Goal: Information Seeking & Learning: Learn about a topic

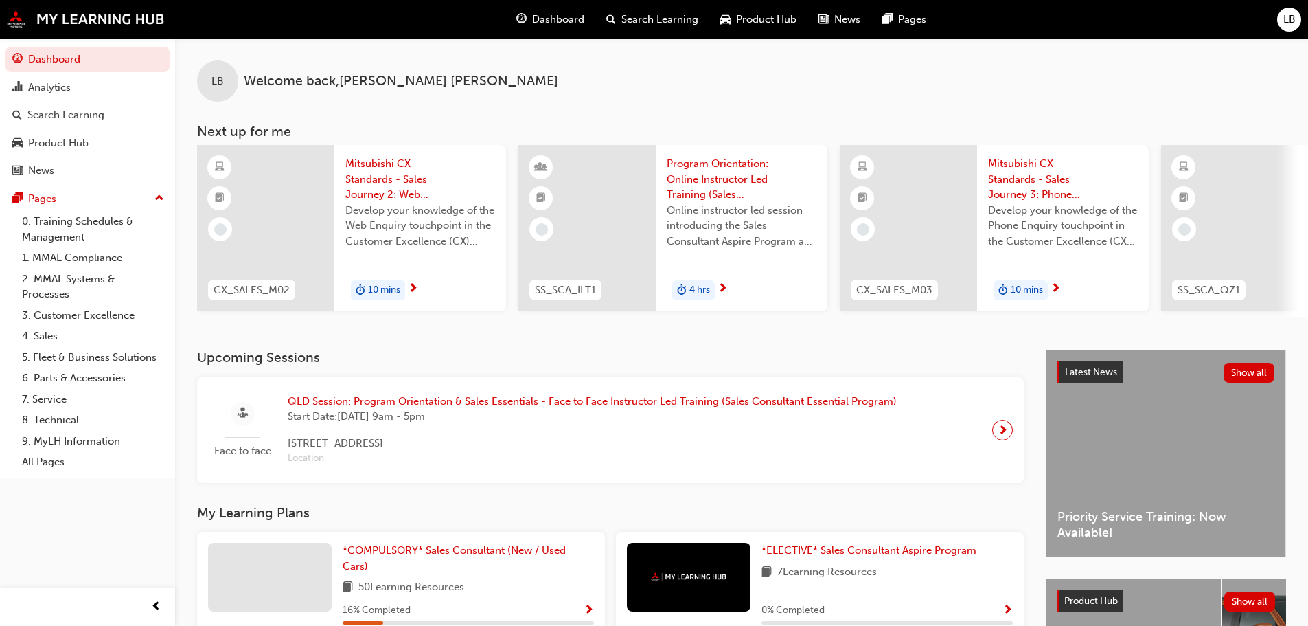
click at [376, 283] on span "10 mins" at bounding box center [384, 290] width 32 height 16
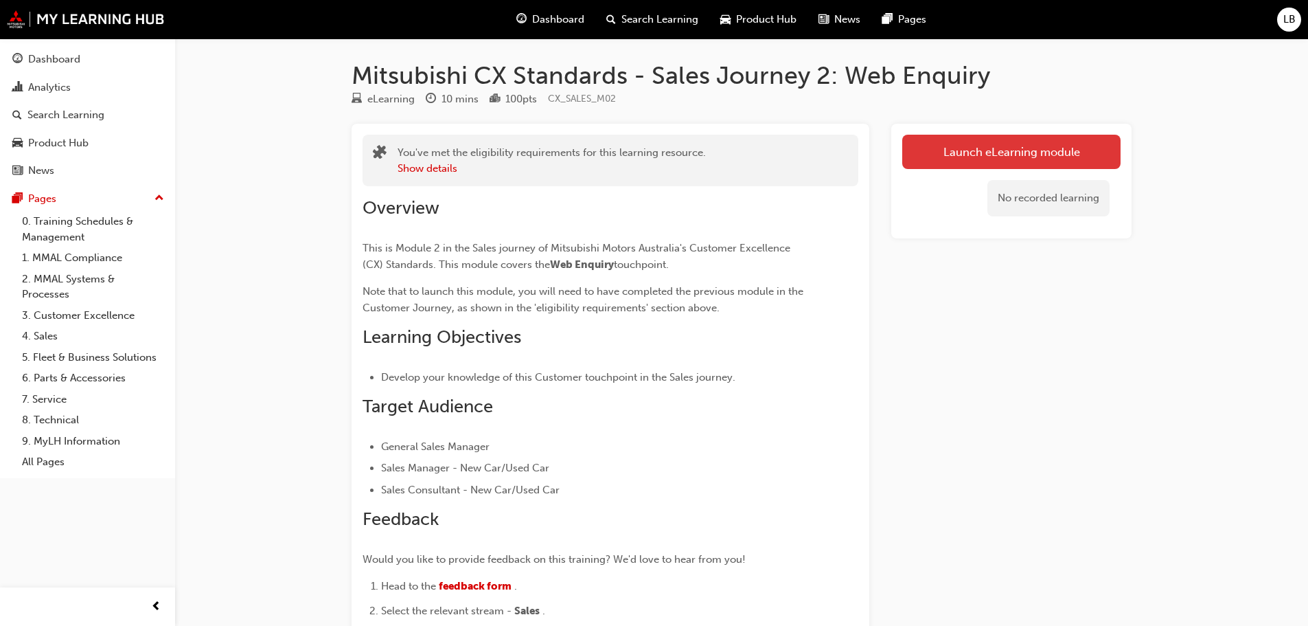
click at [1006, 146] on link "Launch eLearning module" at bounding box center [1011, 152] width 218 height 34
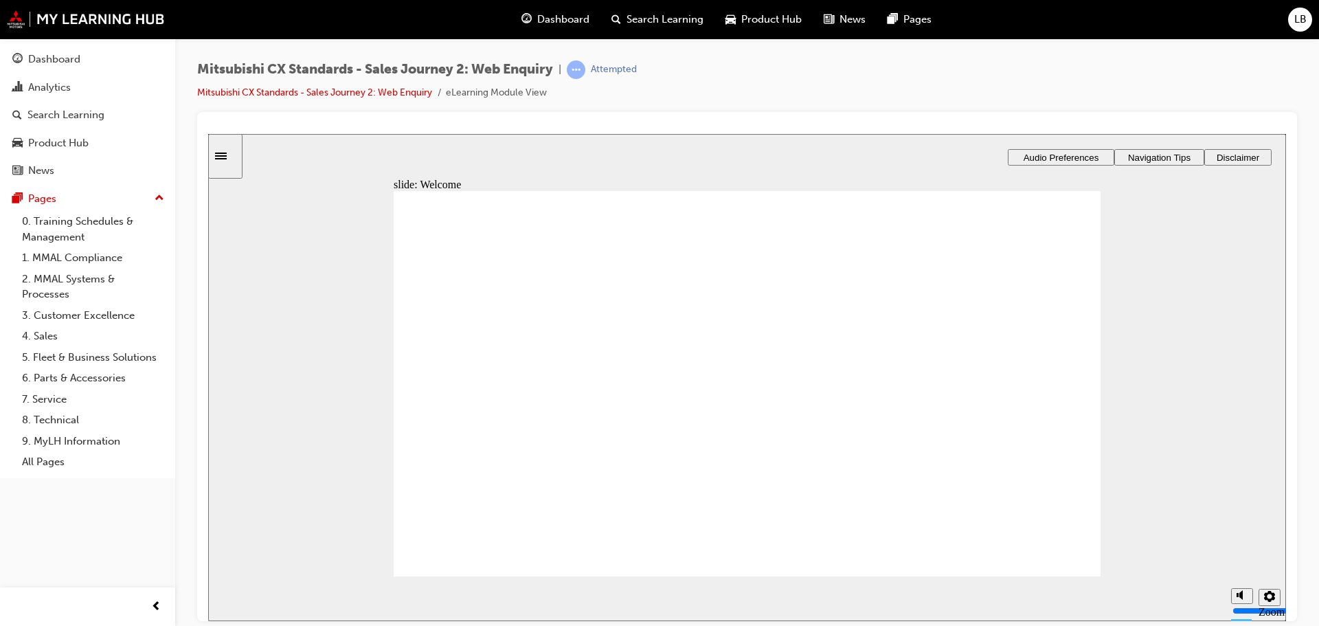
click at [1059, 152] on span "Audio Preferences" at bounding box center [1061, 157] width 76 height 10
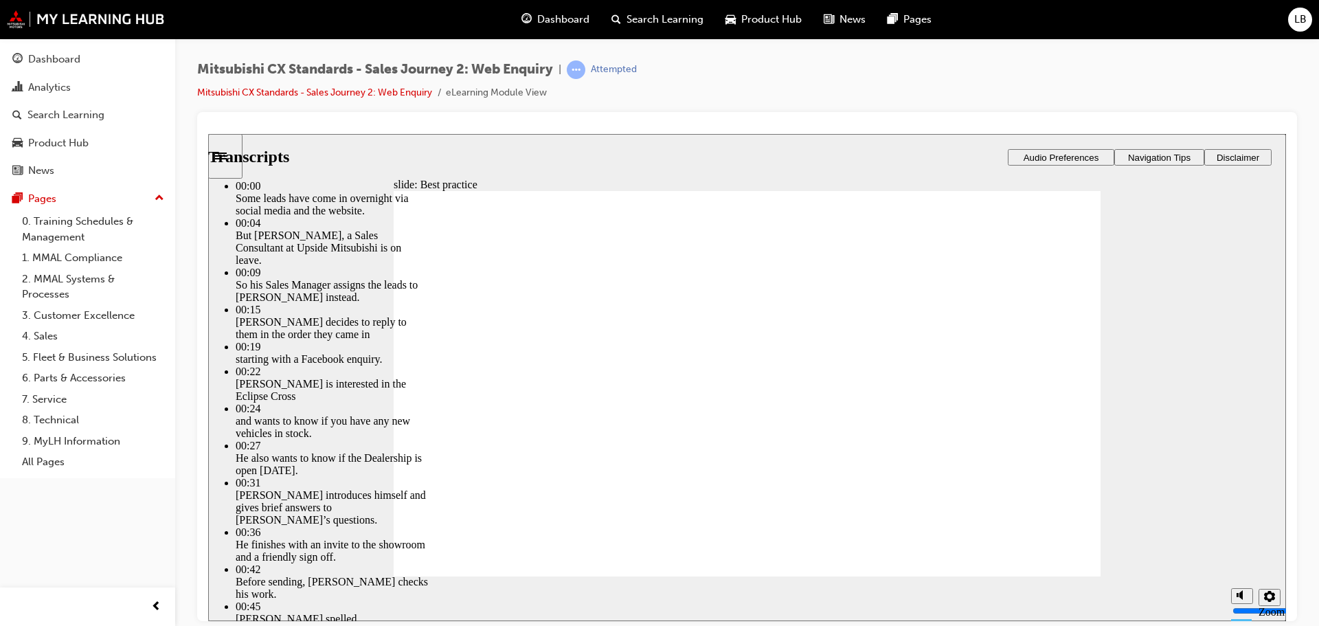
type input "78"
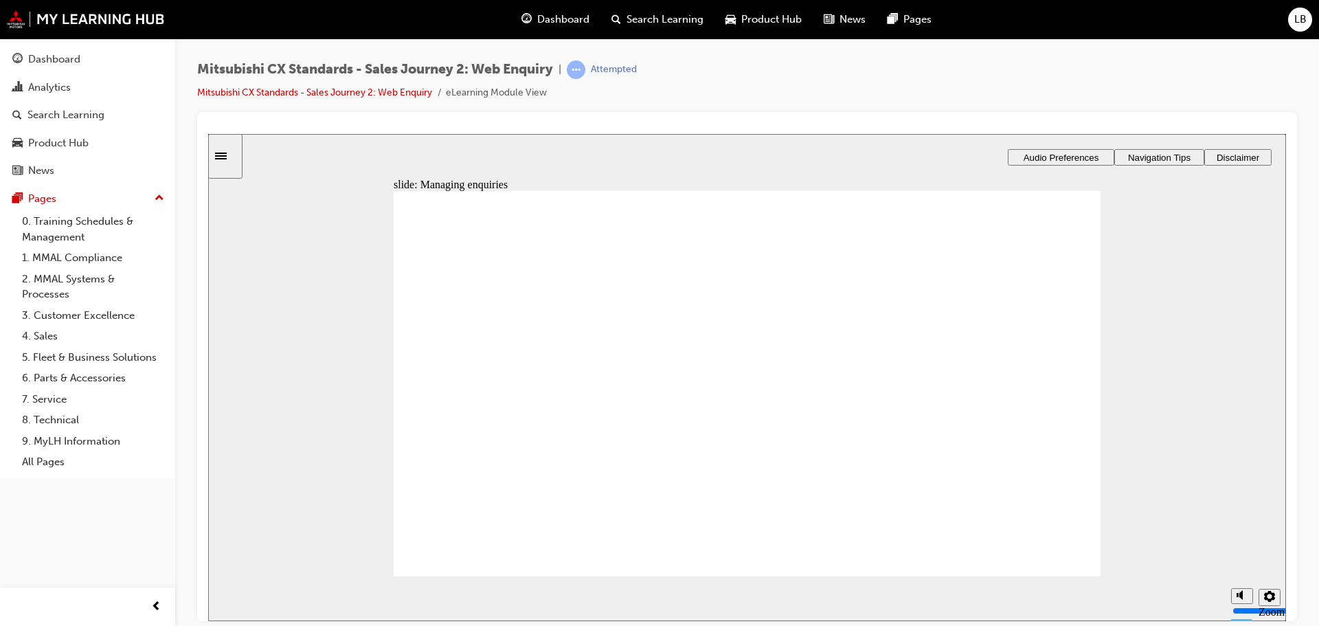
drag, startPoint x: 493, startPoint y: 431, endPoint x: 710, endPoint y: 335, distance: 237.4
drag, startPoint x: 519, startPoint y: 395, endPoint x: 742, endPoint y: 392, distance: 223.2
drag, startPoint x: 512, startPoint y: 394, endPoint x: 732, endPoint y: 450, distance: 227.4
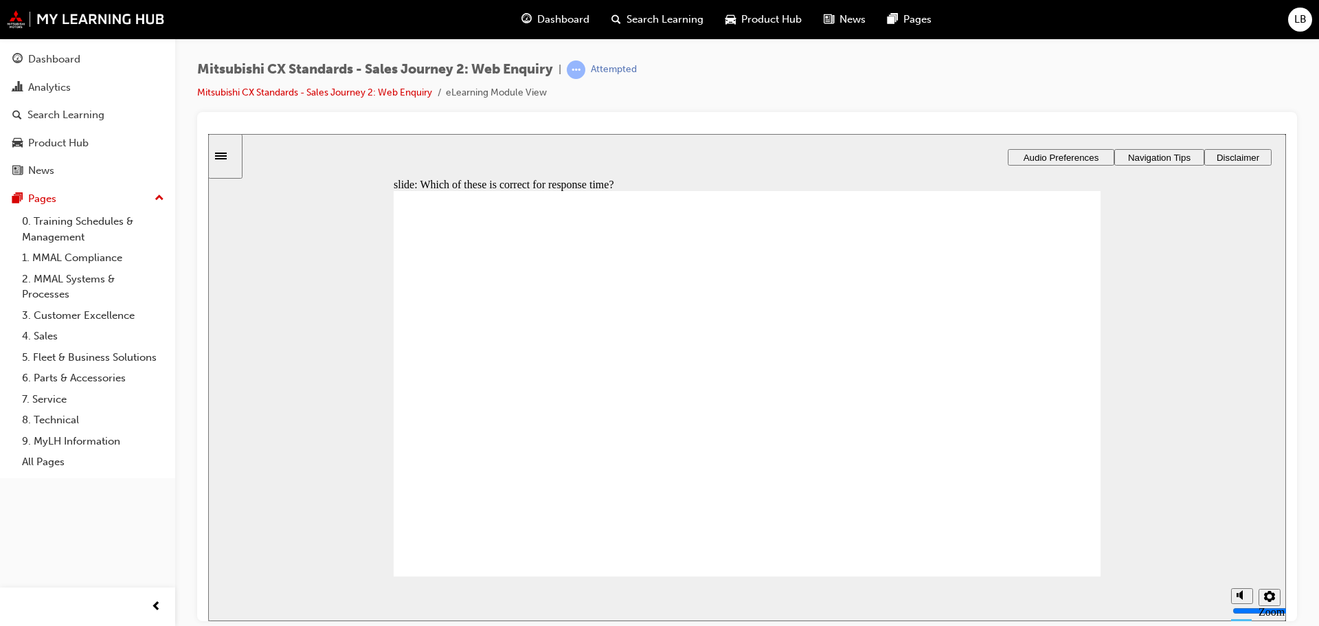
radio input "true"
drag, startPoint x: 524, startPoint y: 411, endPoint x: 752, endPoint y: 291, distance: 257.8
drag, startPoint x: 524, startPoint y: 440, endPoint x: 735, endPoint y: 354, distance: 227.4
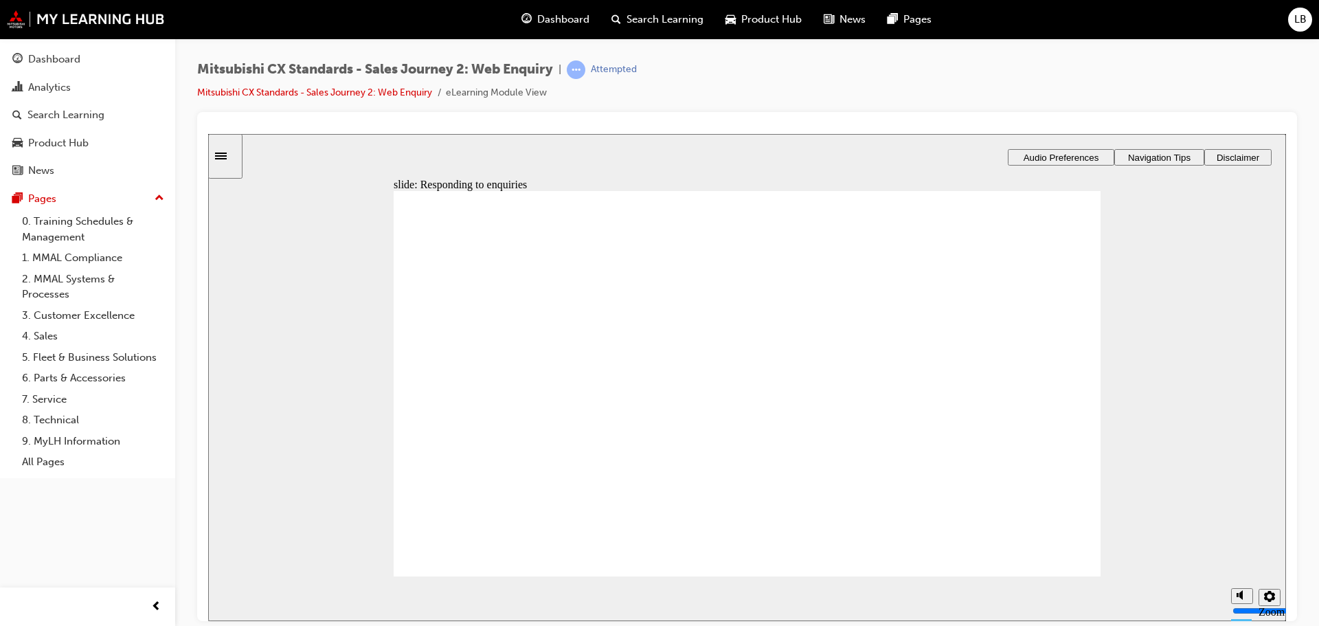
drag, startPoint x: 530, startPoint y: 419, endPoint x: 750, endPoint y: 394, distance: 221.9
drag, startPoint x: 515, startPoint y: 420, endPoint x: 733, endPoint y: 446, distance: 219.4
drag, startPoint x: 505, startPoint y: 420, endPoint x: 728, endPoint y: 499, distance: 236.8
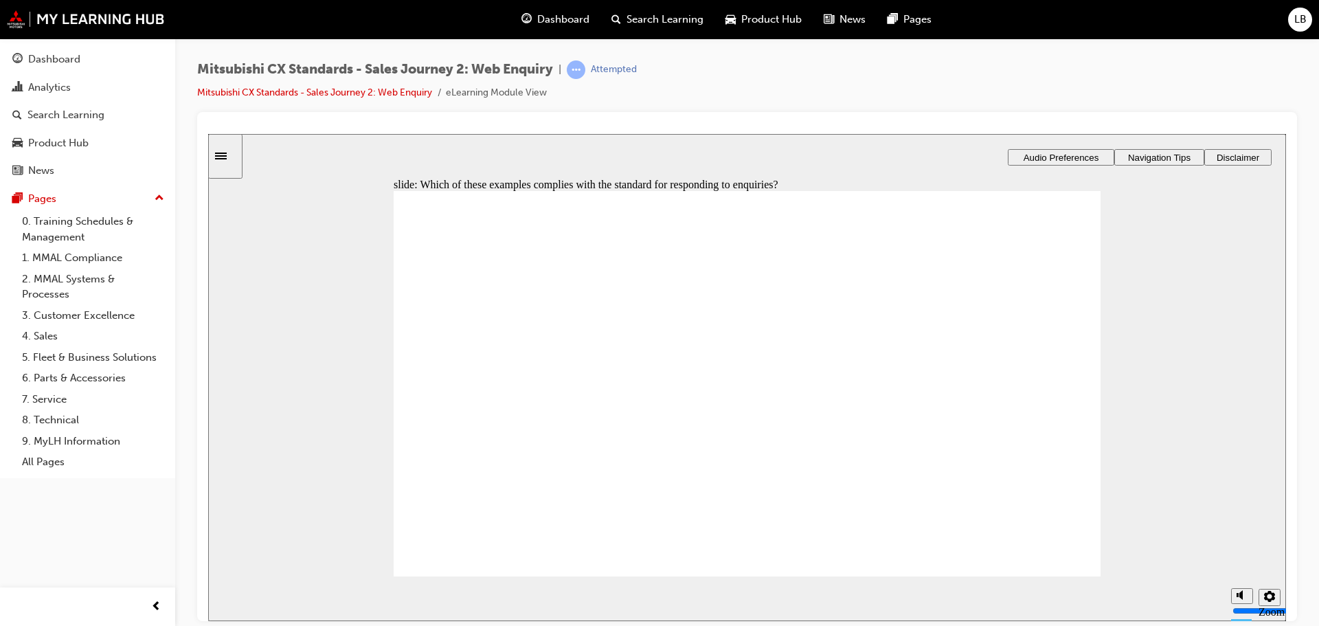
radio input "true"
checkbox input "true"
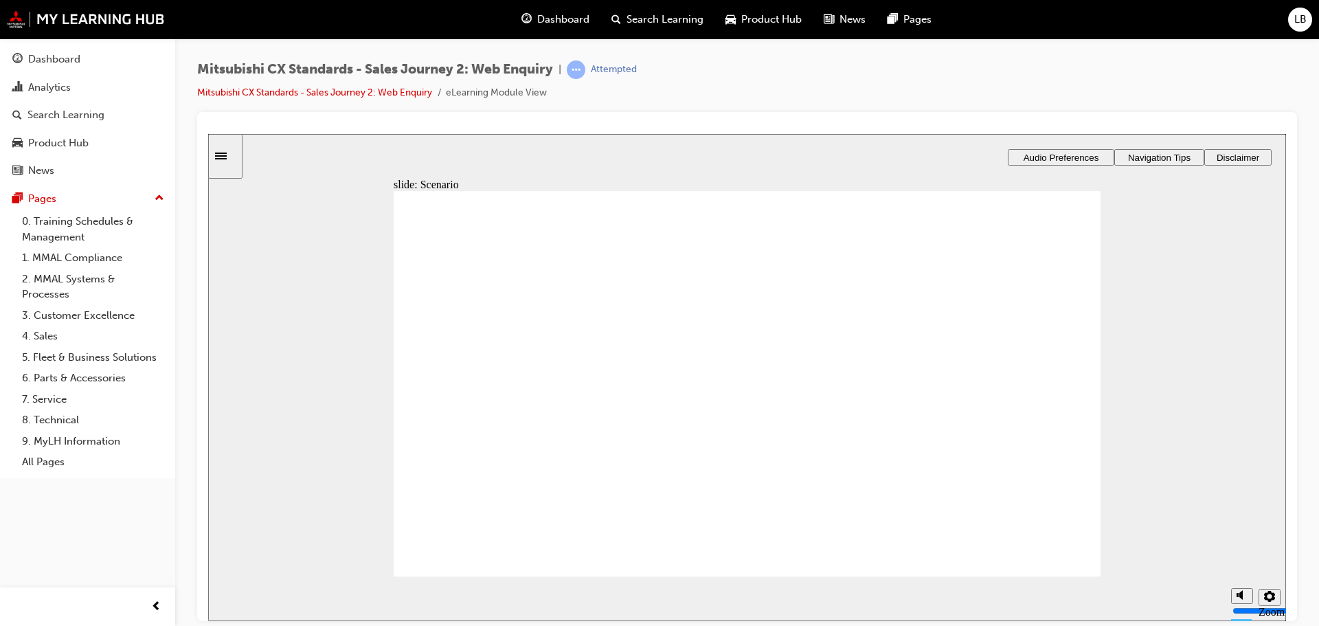
radio input "true"
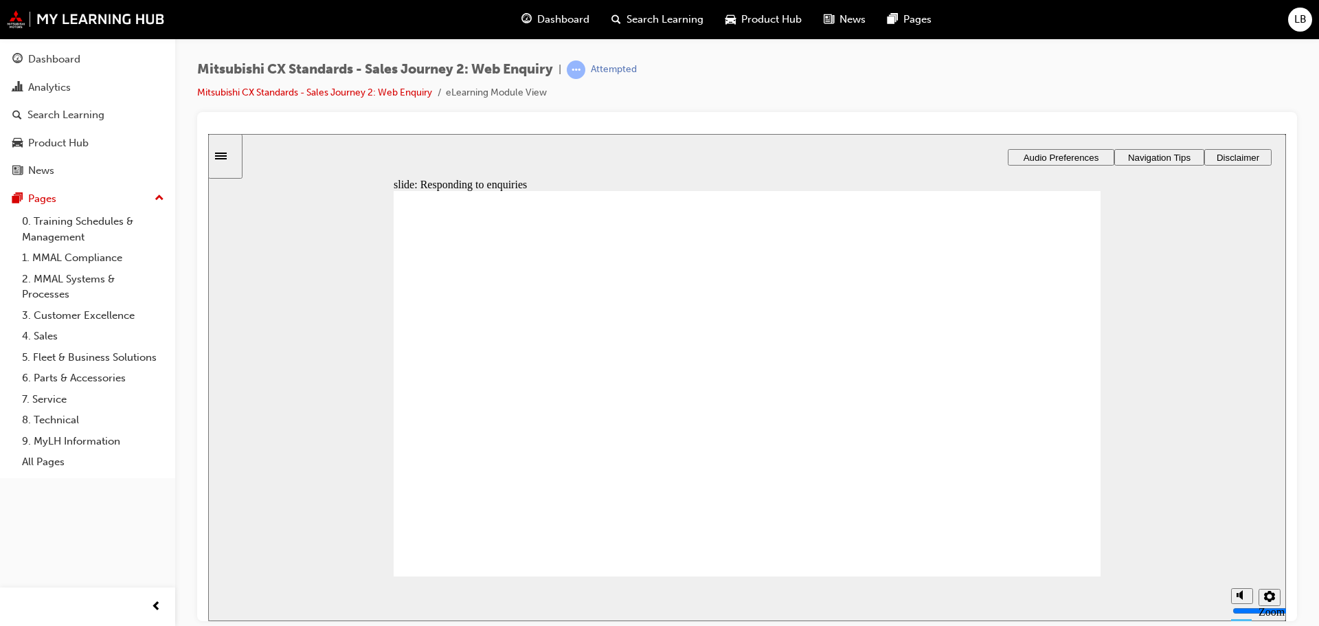
drag, startPoint x: 506, startPoint y: 422, endPoint x: 723, endPoint y: 299, distance: 248.5
drag, startPoint x: 496, startPoint y: 420, endPoint x: 946, endPoint y: 305, distance: 464.3
drag, startPoint x: 524, startPoint y: 422, endPoint x: 743, endPoint y: 351, distance: 230.2
drag, startPoint x: 543, startPoint y: 433, endPoint x: 727, endPoint y: 413, distance: 184.5
drag, startPoint x: 519, startPoint y: 416, endPoint x: 740, endPoint y: 453, distance: 224.9
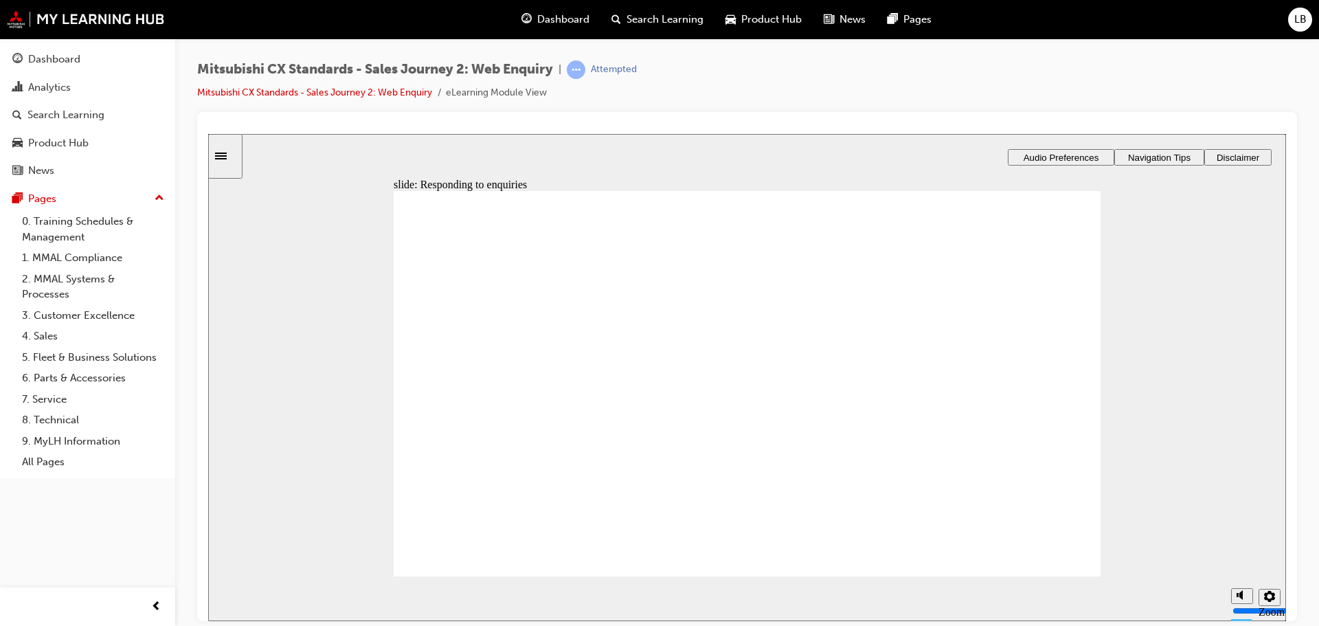
checkbox input "true"
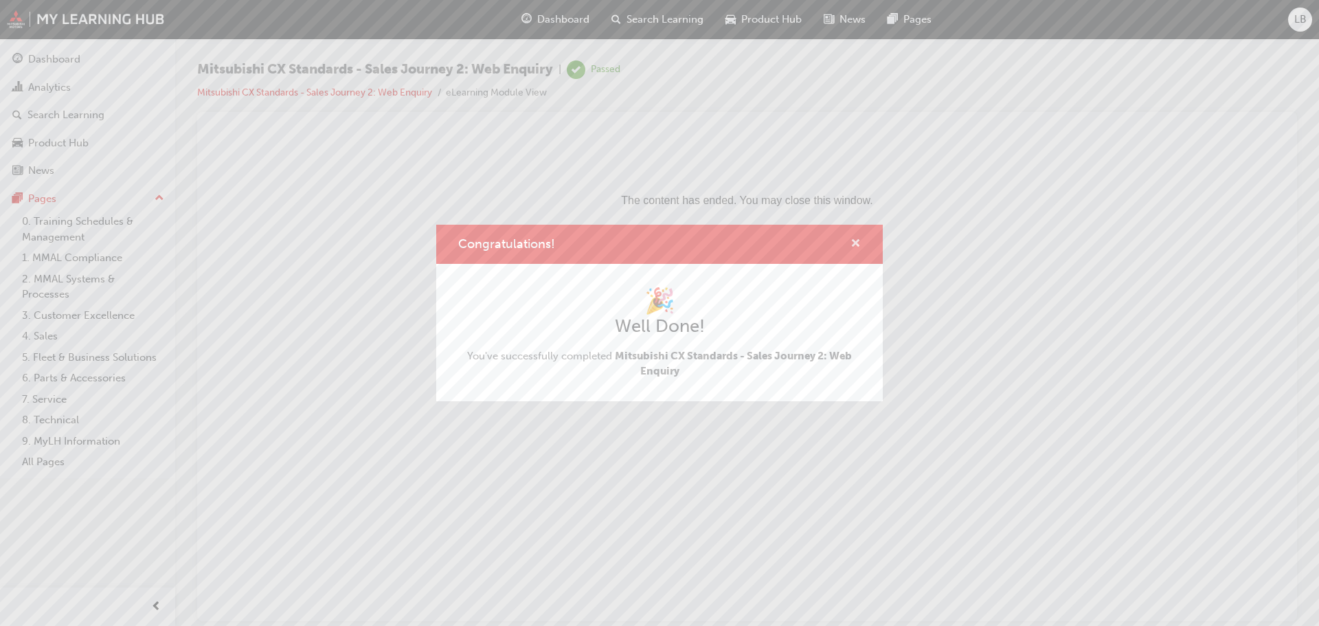
click at [855, 238] on span "cross-icon" at bounding box center [855, 244] width 10 height 12
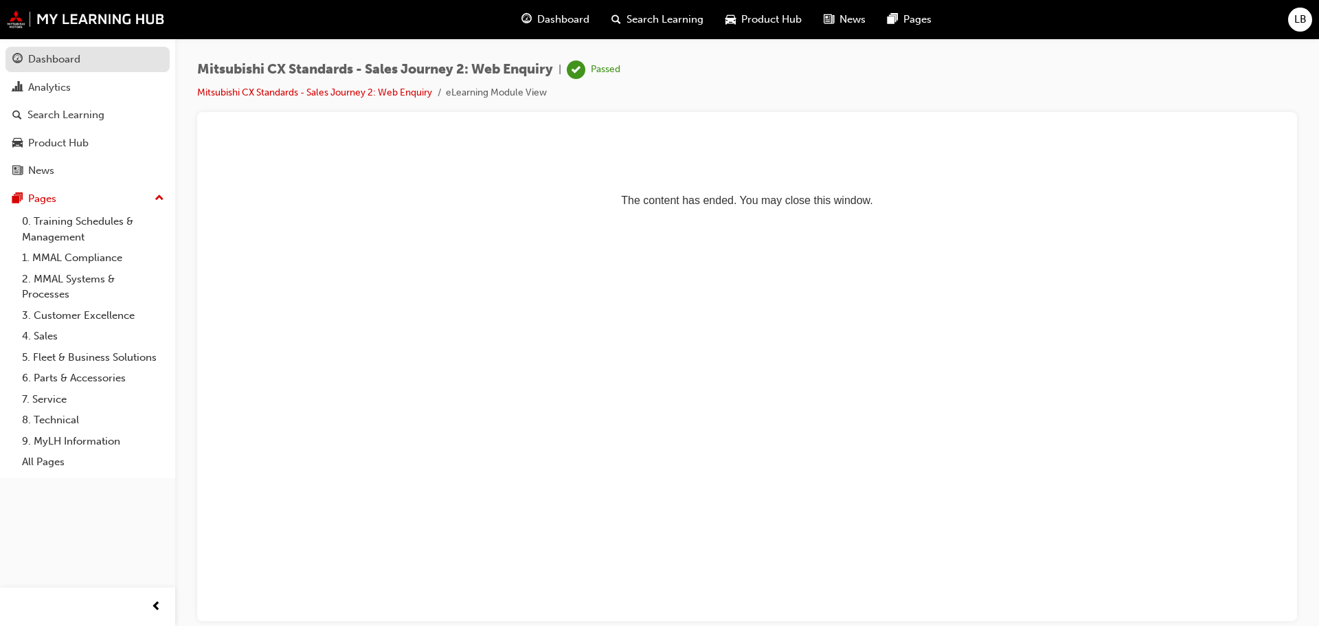
click at [50, 56] on div "Dashboard" at bounding box center [54, 60] width 52 height 16
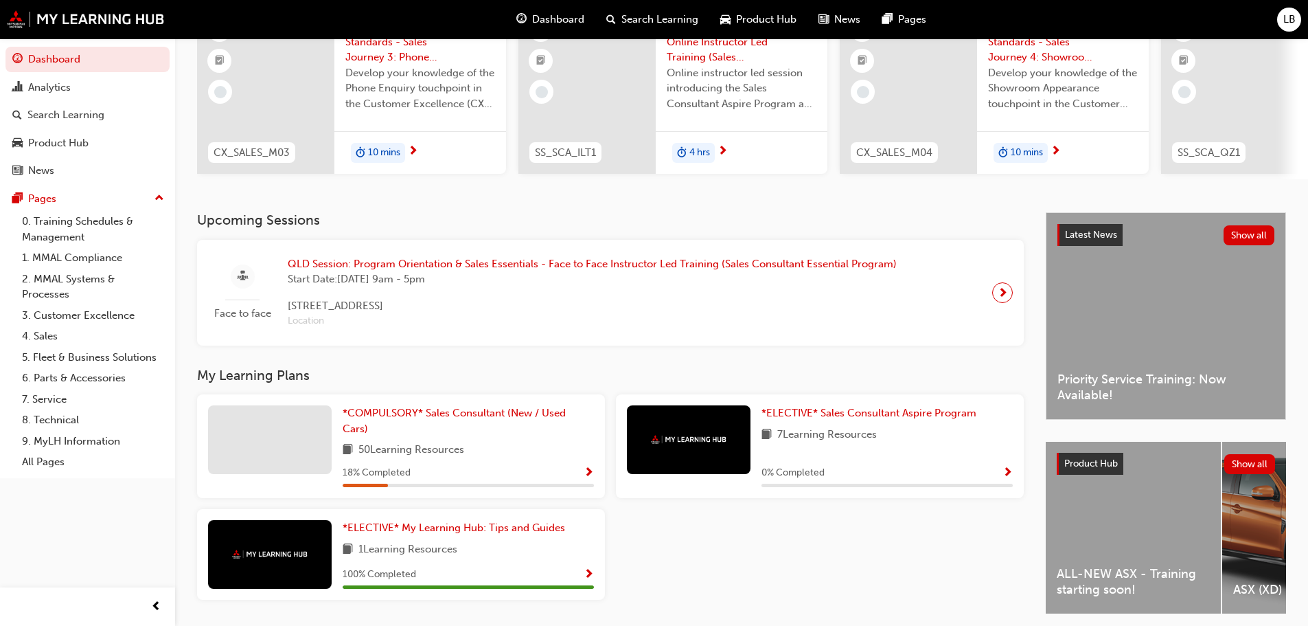
scroll to position [69, 0]
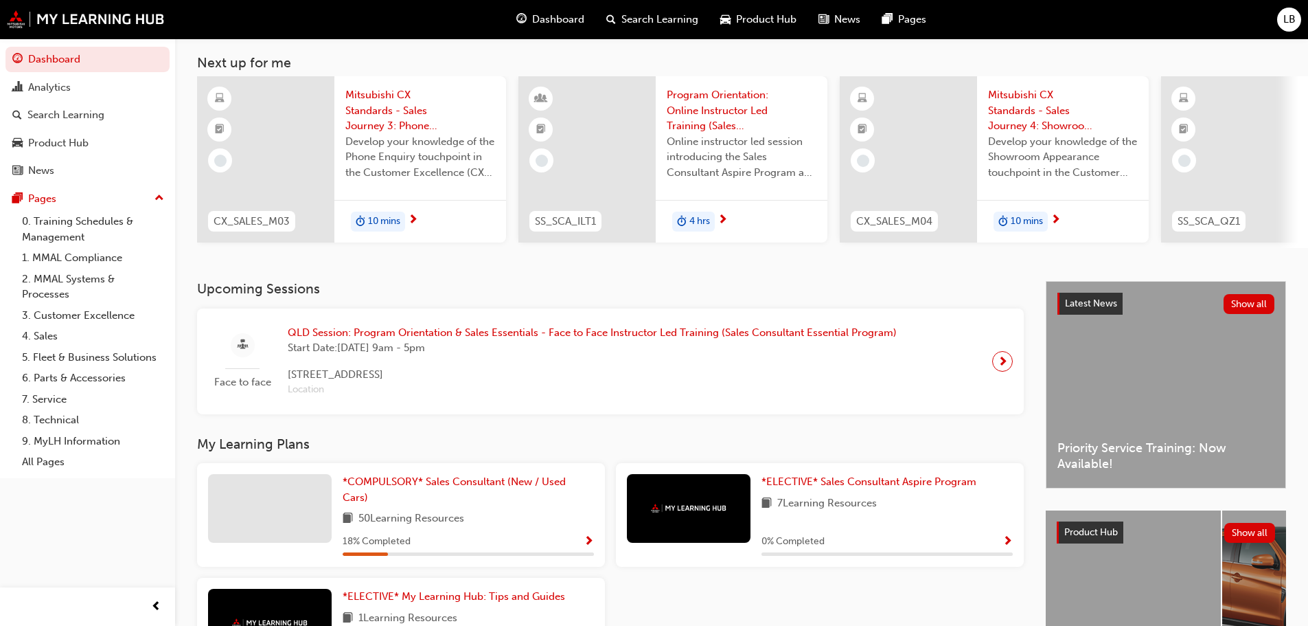
click at [379, 218] on span "10 mins" at bounding box center [384, 222] width 32 height 16
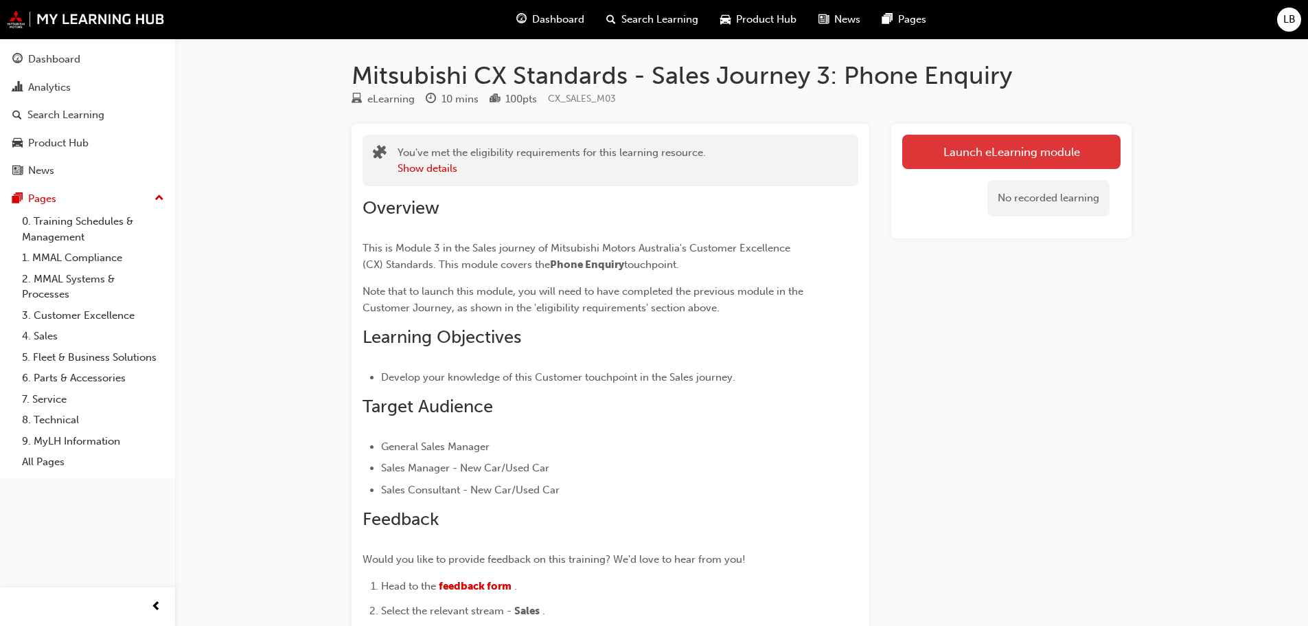
click at [984, 148] on link "Launch eLearning module" at bounding box center [1011, 152] width 218 height 34
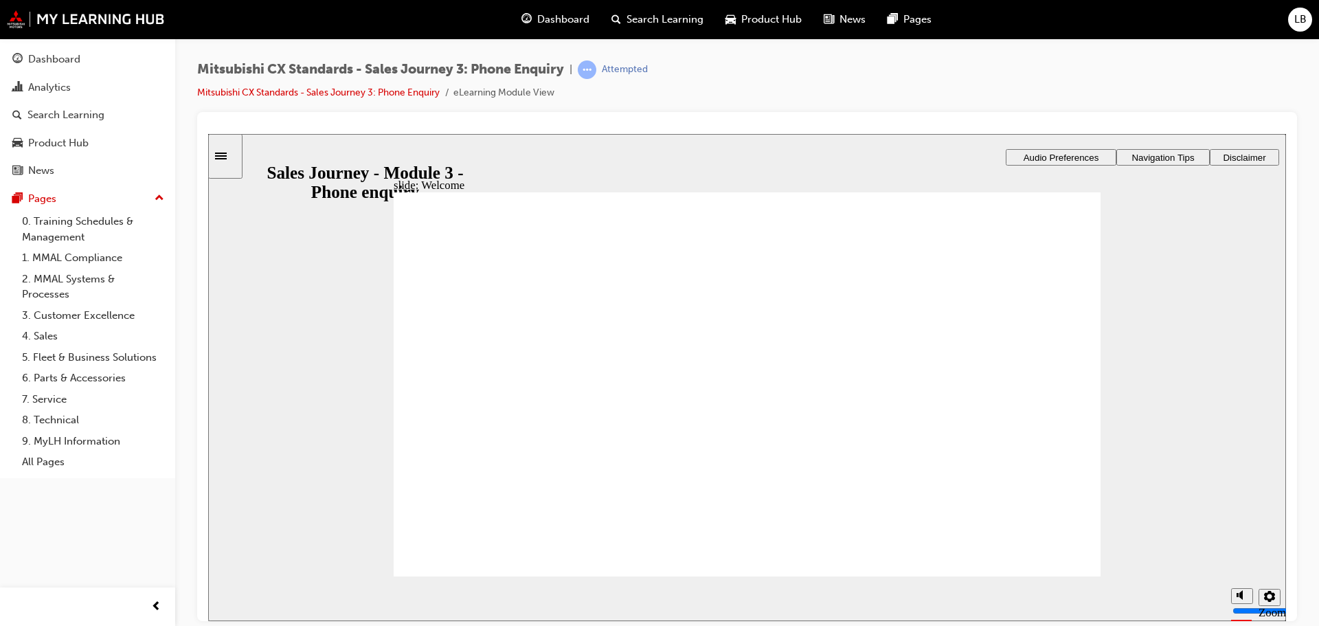
click at [1041, 152] on span "Audio Preferences" at bounding box center [1061, 157] width 76 height 10
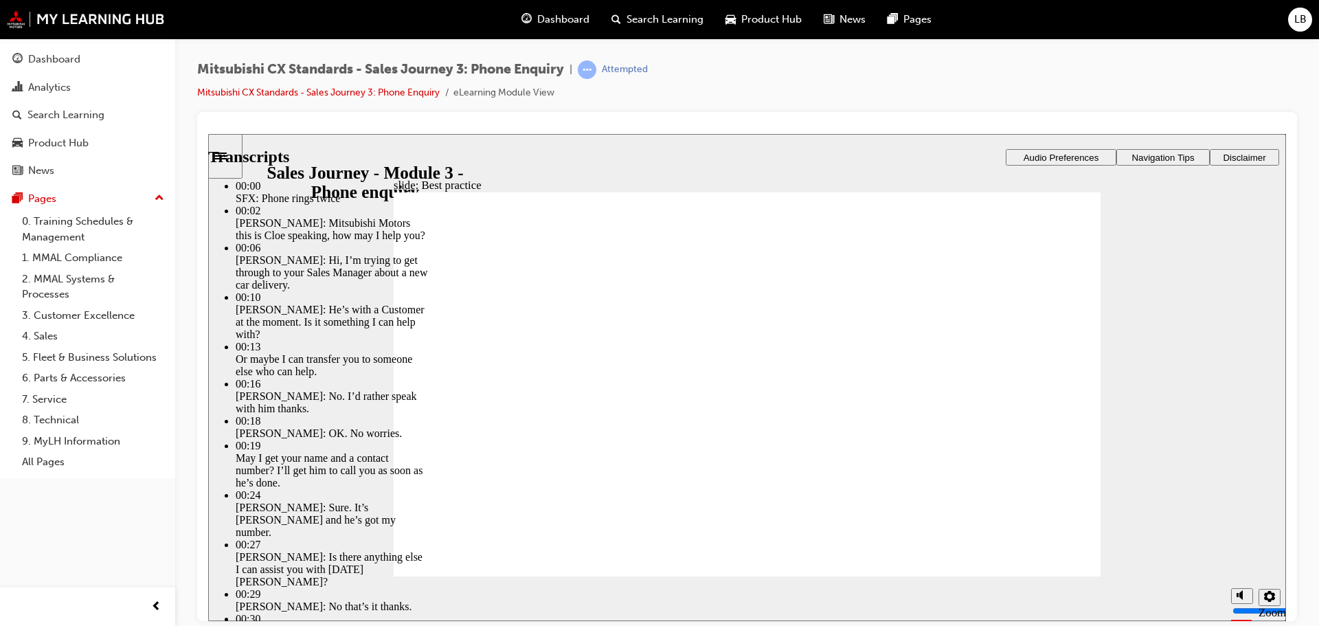
type input "100"
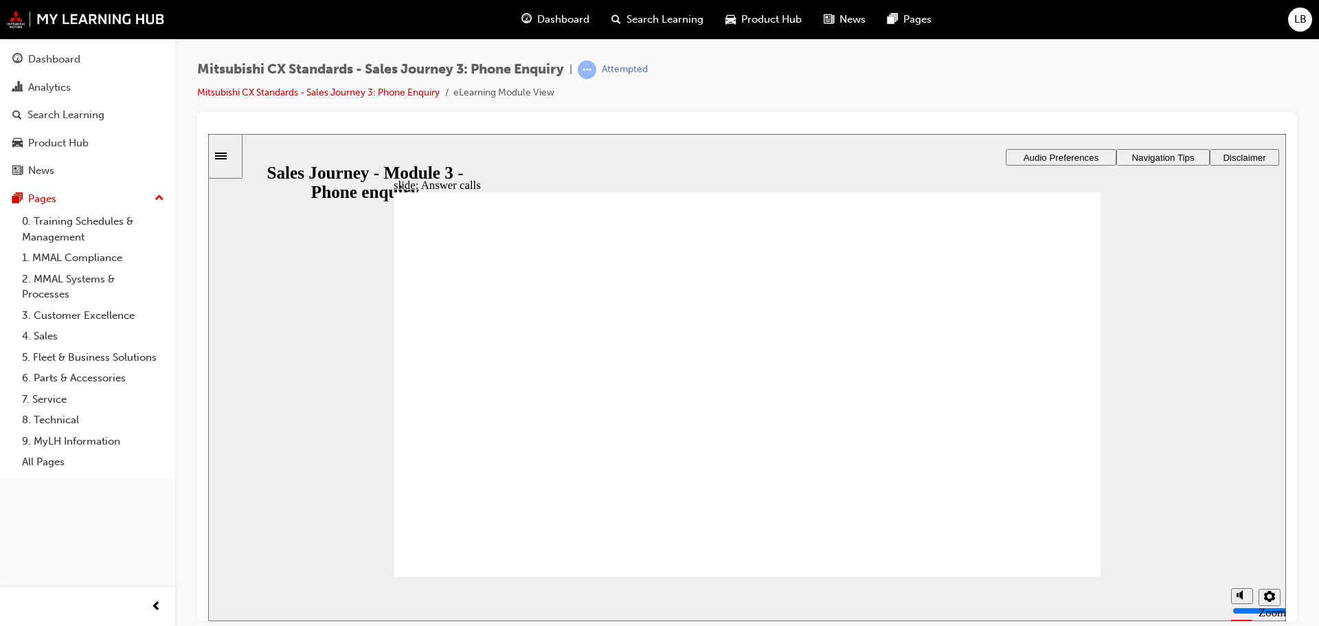
checkbox input "true"
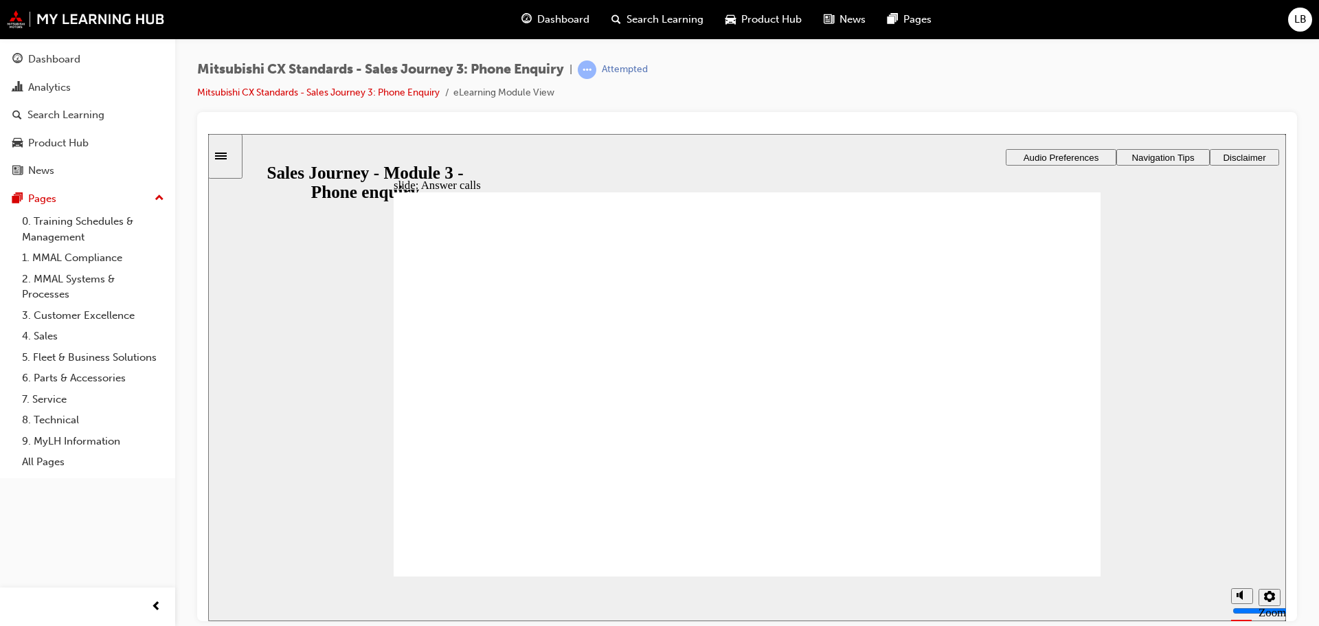
drag, startPoint x: 518, startPoint y: 392, endPoint x: 747, endPoint y: 282, distance: 254.4
drag, startPoint x: 516, startPoint y: 401, endPoint x: 965, endPoint y: 282, distance: 464.0
drag, startPoint x: 519, startPoint y: 403, endPoint x: 743, endPoint y: 360, distance: 228.0
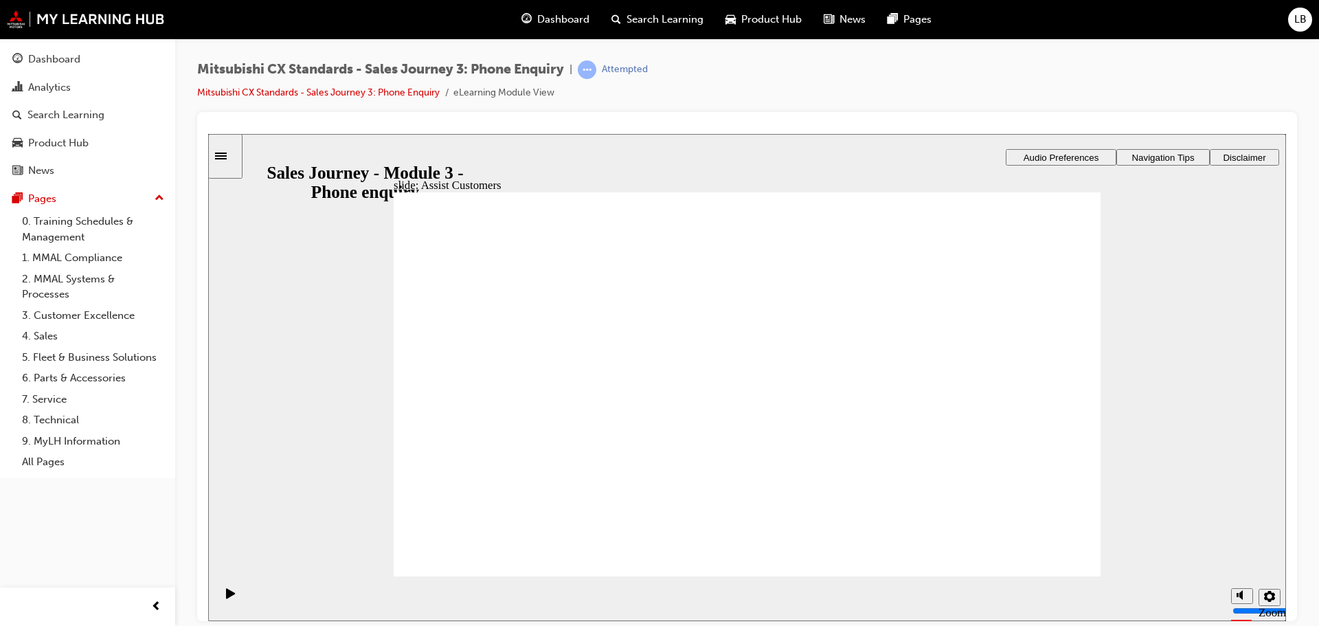
drag, startPoint x: 520, startPoint y: 408, endPoint x: 977, endPoint y: 342, distance: 461.5
drag, startPoint x: 524, startPoint y: 409, endPoint x: 741, endPoint y: 416, distance: 217.1
drag, startPoint x: 520, startPoint y: 450, endPoint x: 721, endPoint y: 300, distance: 250.8
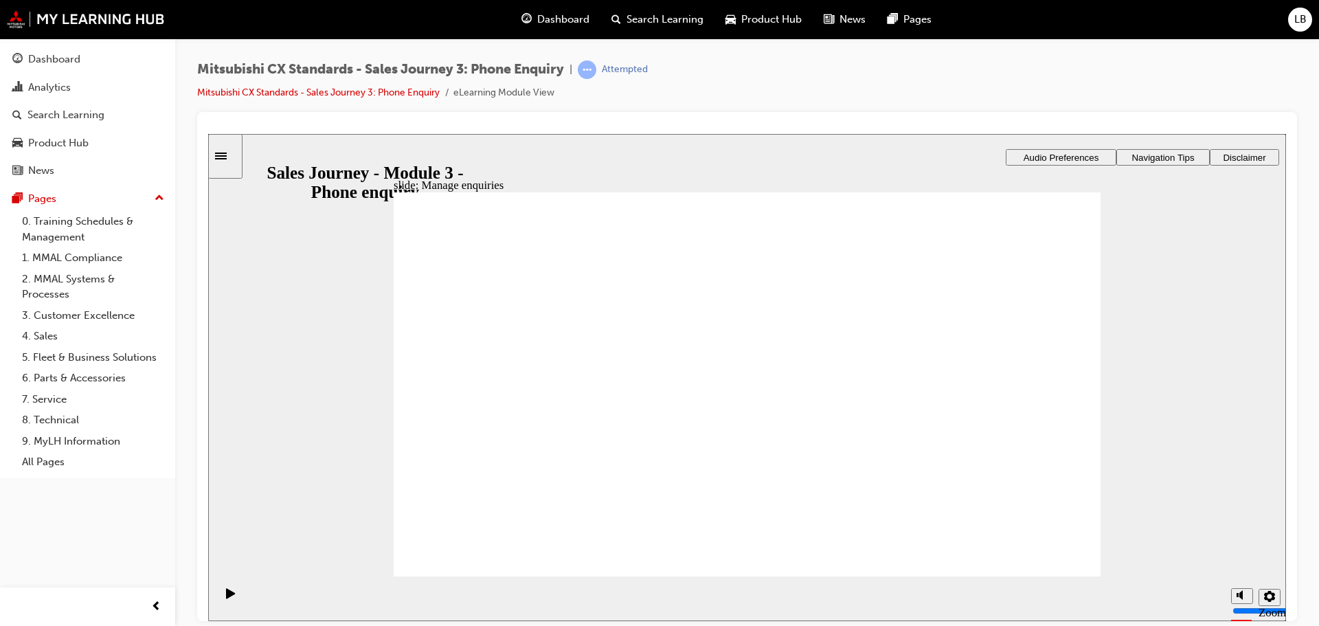
drag, startPoint x: 494, startPoint y: 416, endPoint x: 713, endPoint y: 374, distance: 223.1
drag, startPoint x: 532, startPoint y: 411, endPoint x: 747, endPoint y: 432, distance: 216.6
drag, startPoint x: 523, startPoint y: 417, endPoint x: 747, endPoint y: 501, distance: 240.0
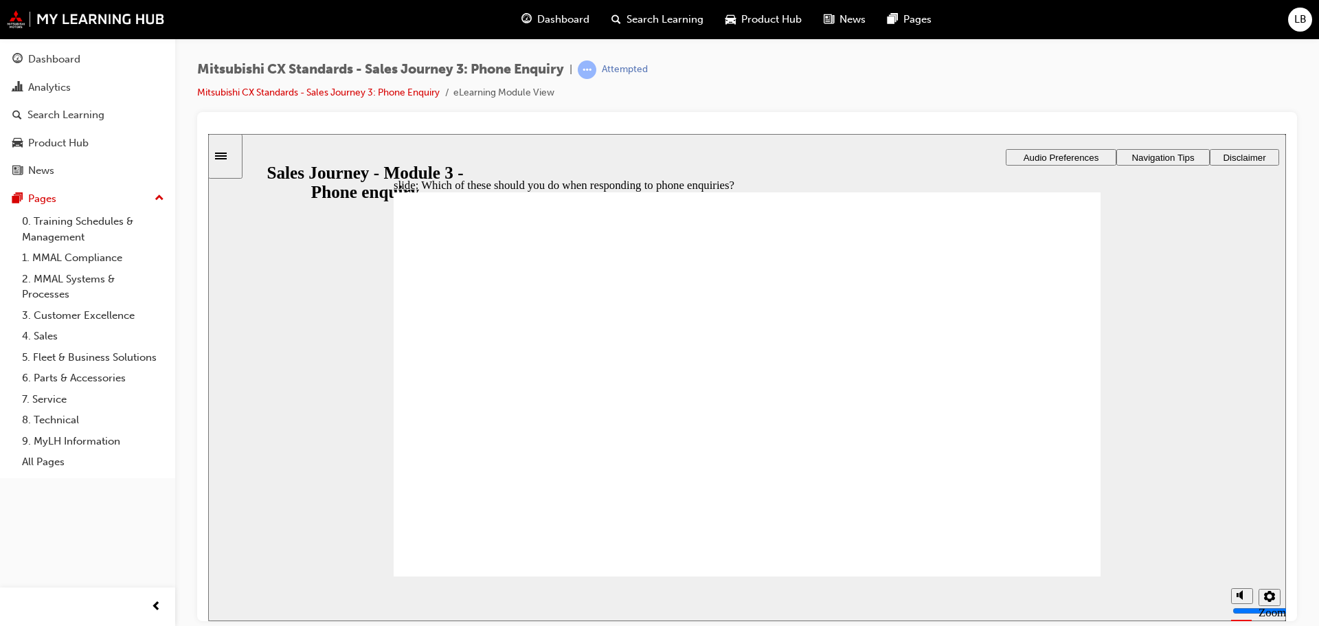
checkbox input "true"
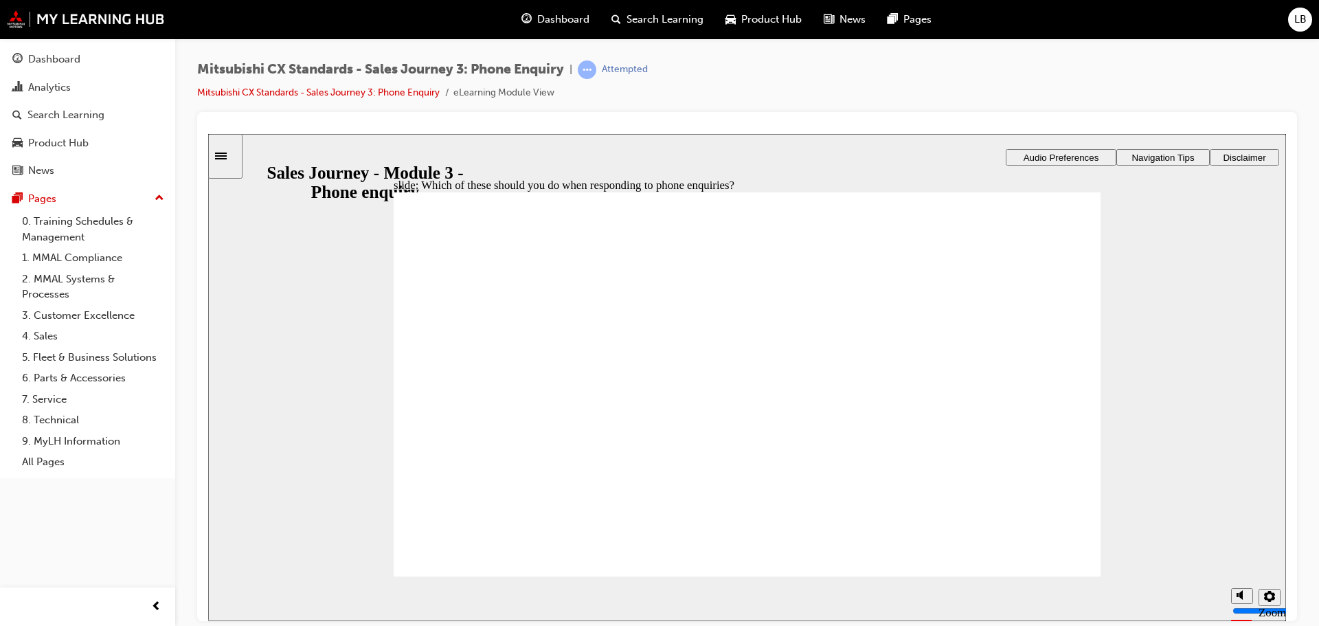
checkbox input "true"
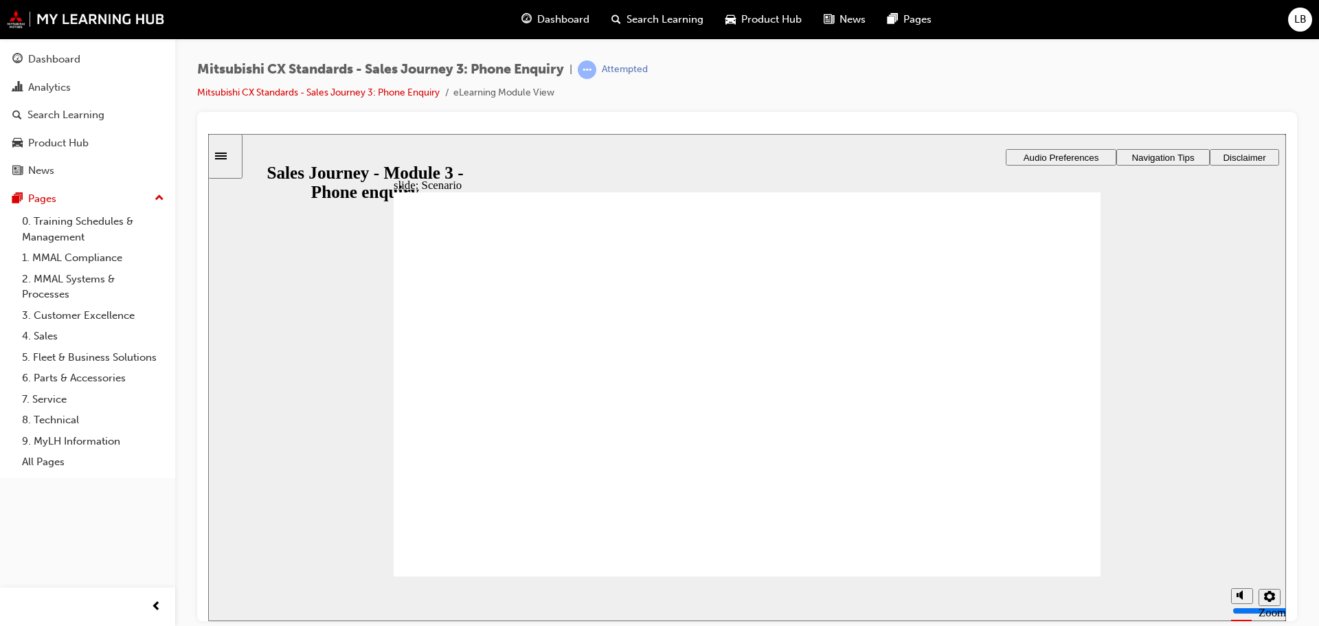
checkbox input "true"
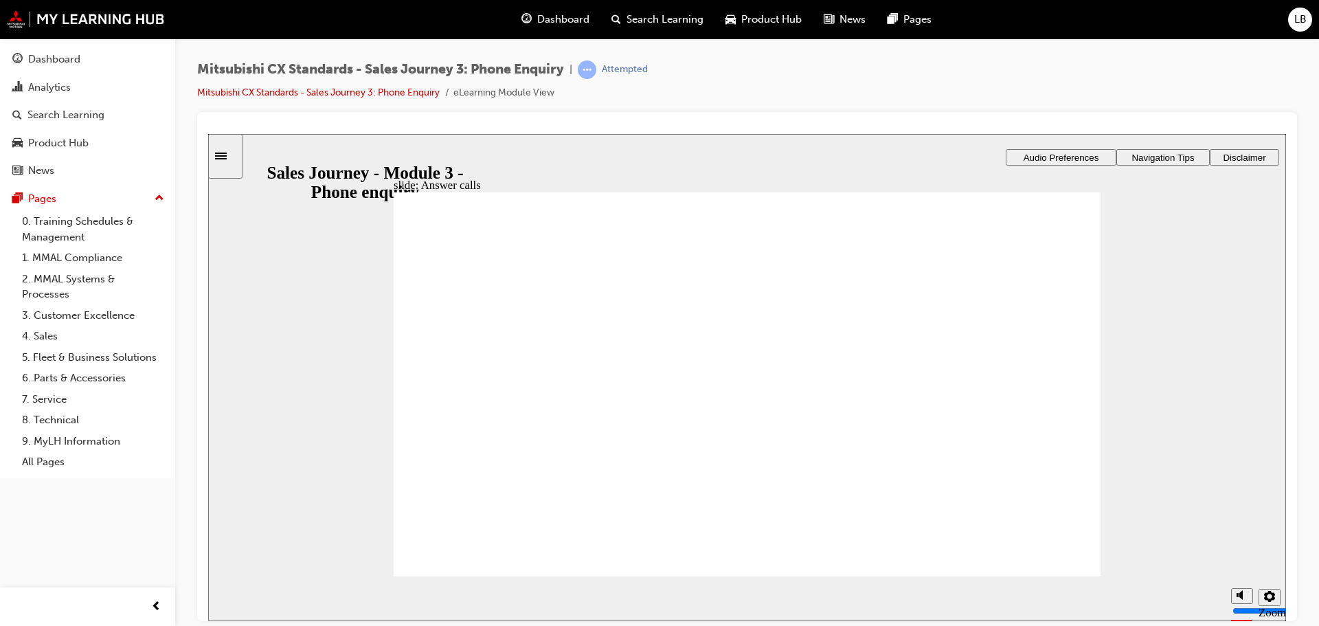
checkbox input "true"
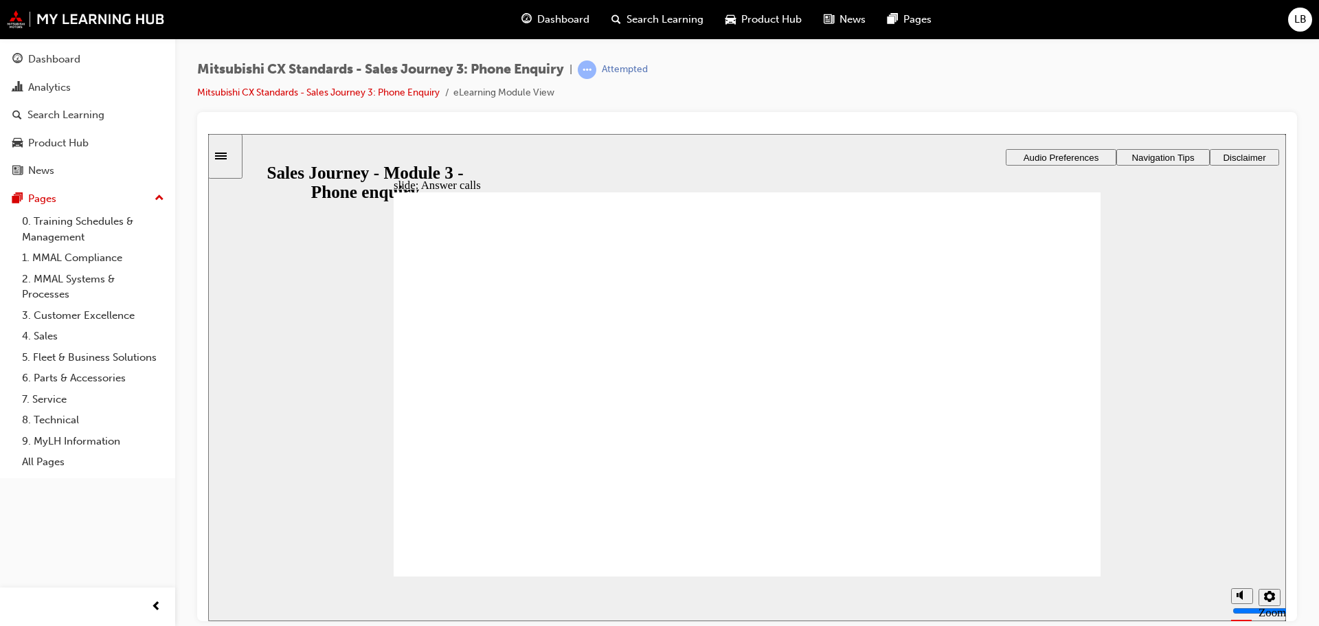
checkbox input "true"
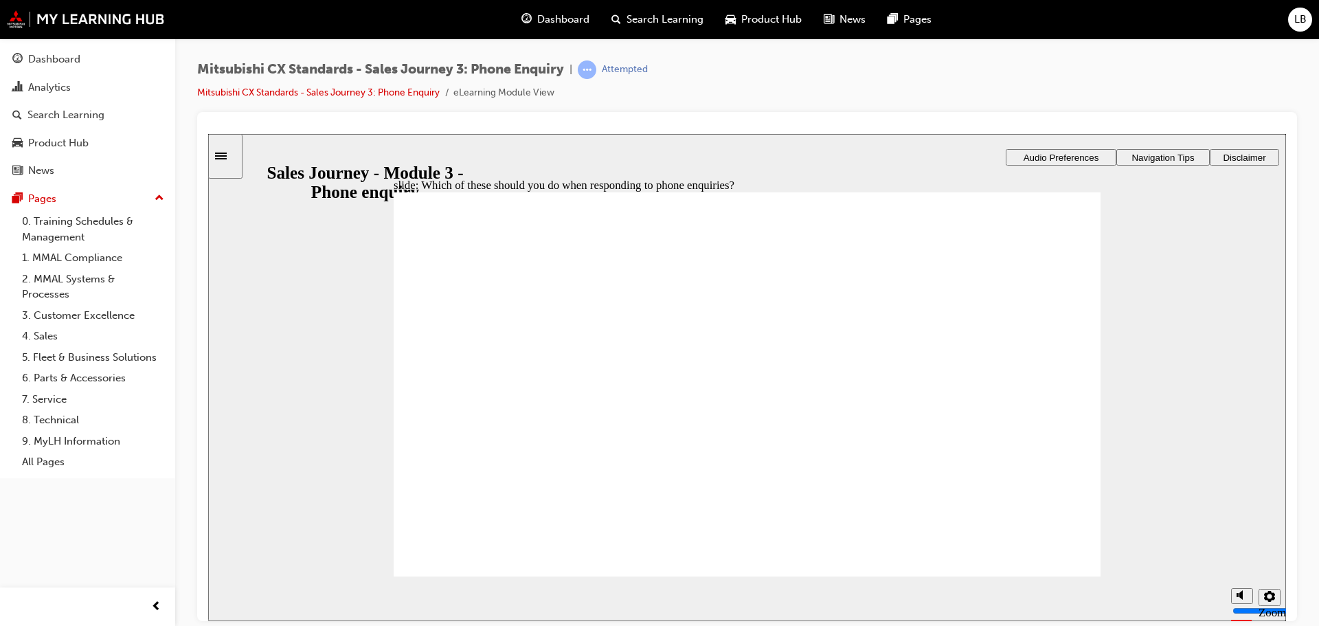
checkbox input "true"
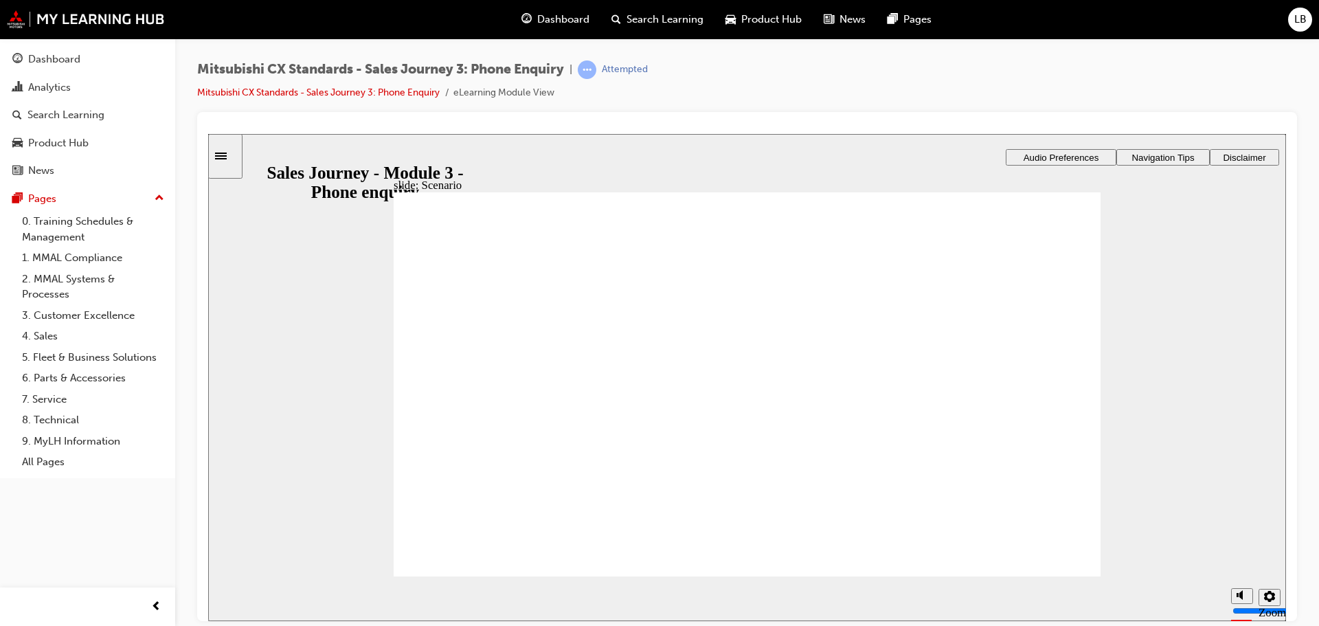
checkbox input "true"
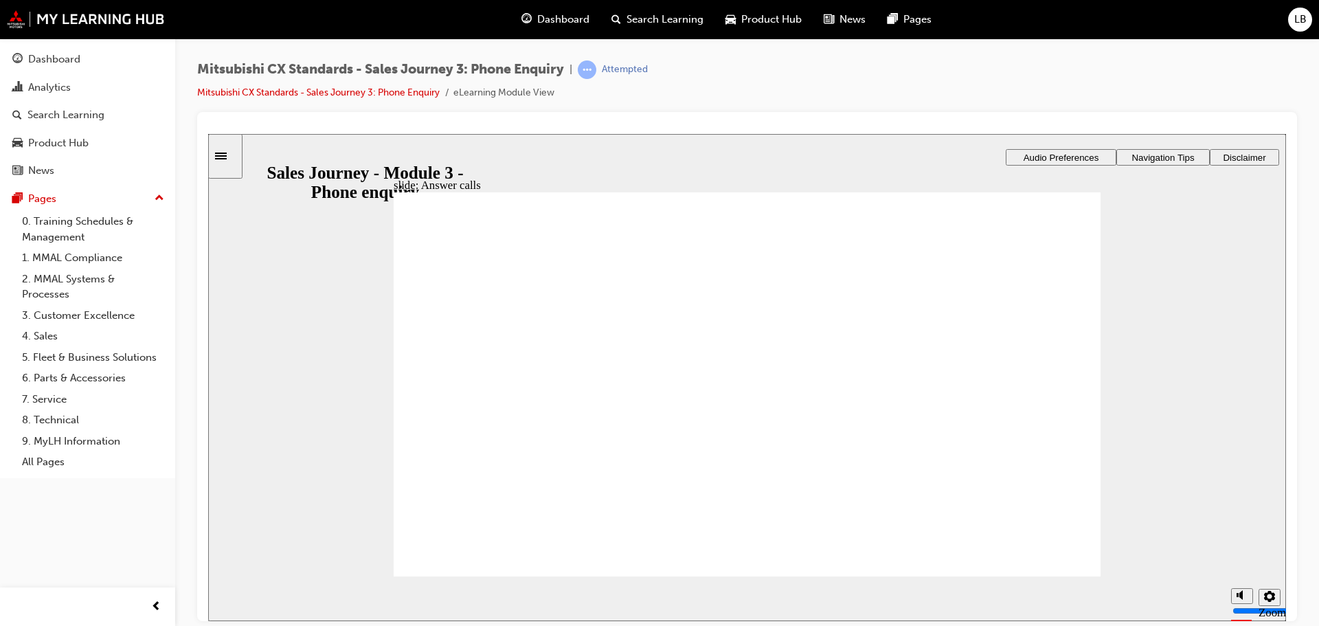
checkbox input "true"
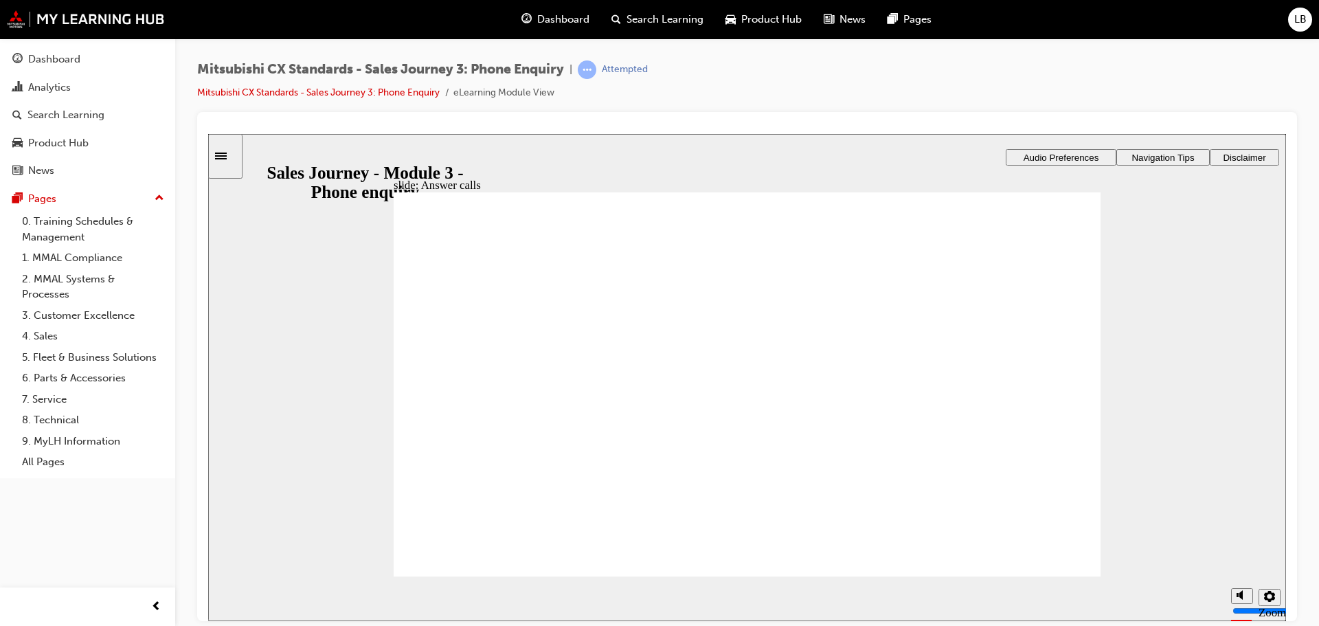
checkbox input "true"
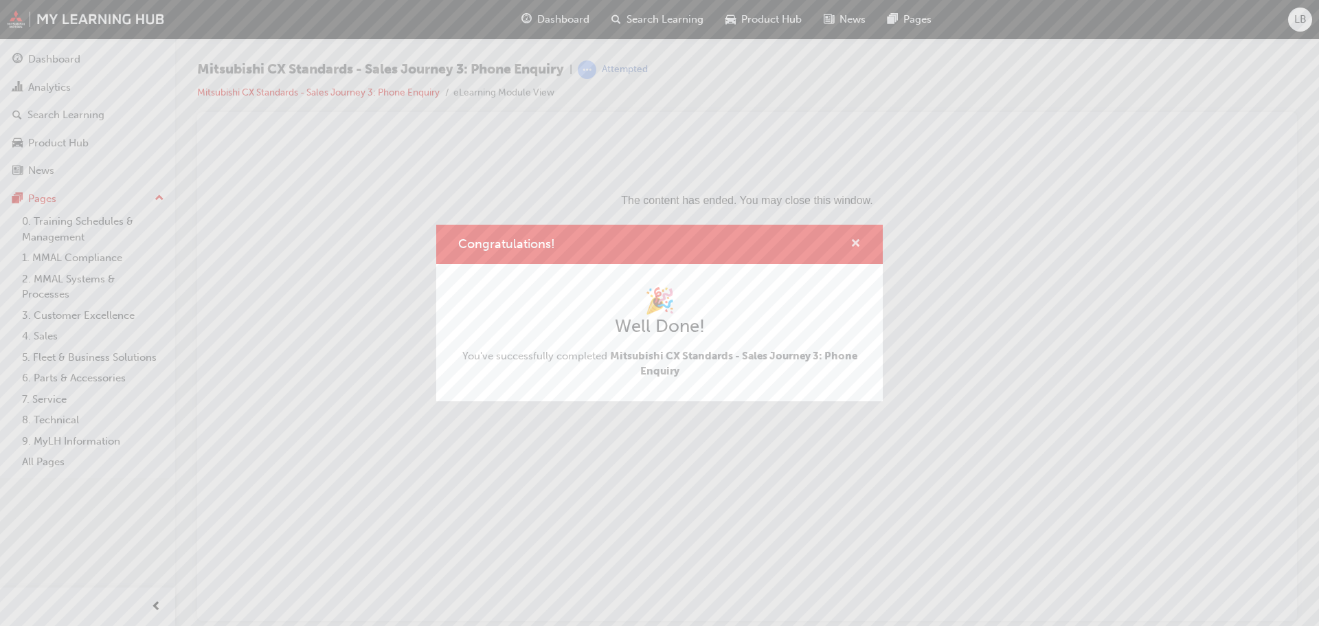
click at [855, 239] on span "cross-icon" at bounding box center [855, 244] width 10 height 12
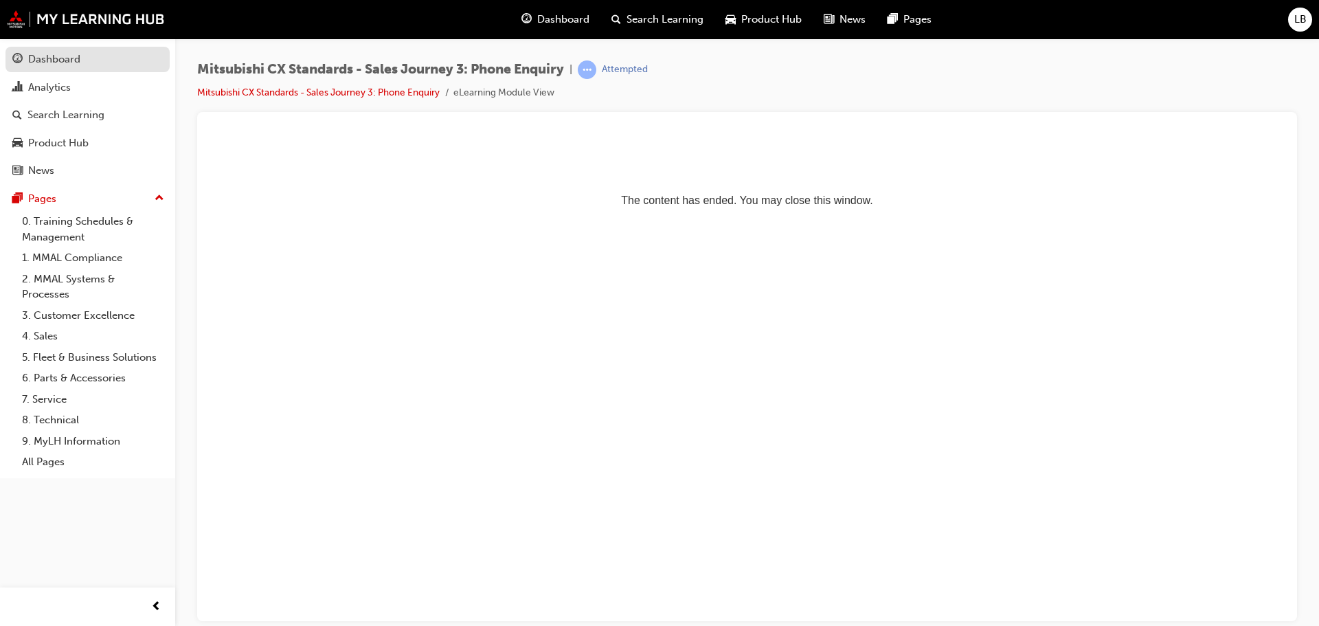
click at [43, 60] on div "Dashboard" at bounding box center [54, 60] width 52 height 16
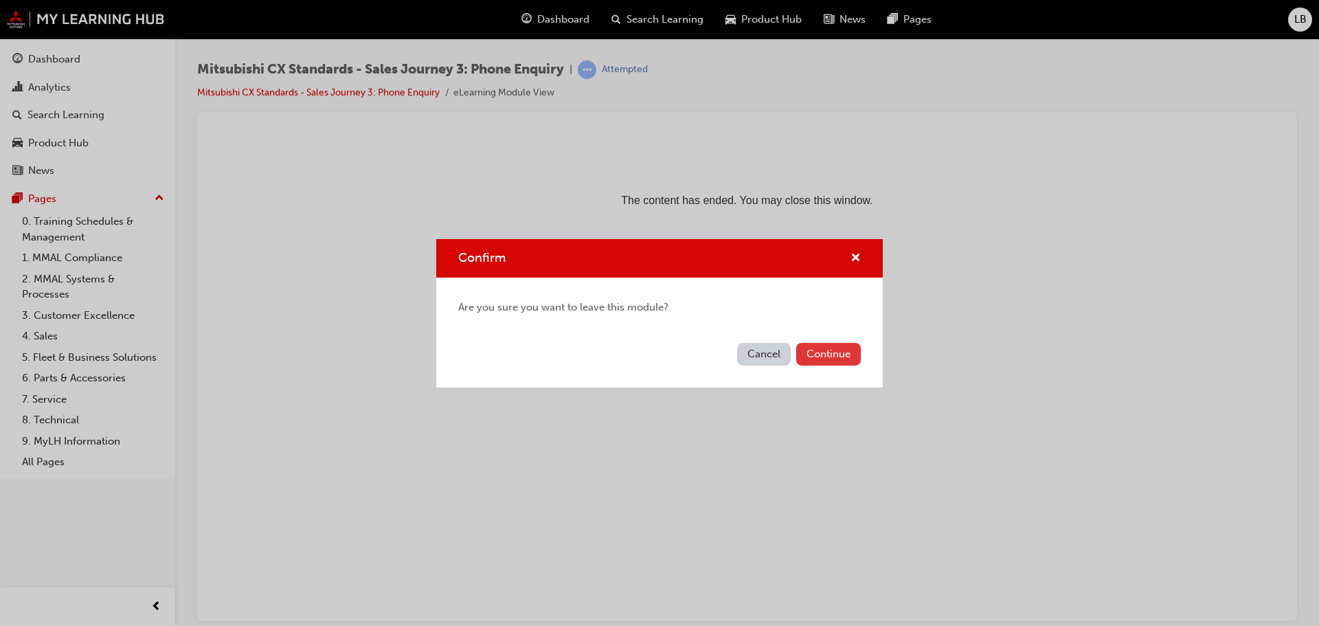
click at [822, 354] on button "Continue" at bounding box center [828, 354] width 65 height 23
